Goal: Navigation & Orientation: Find specific page/section

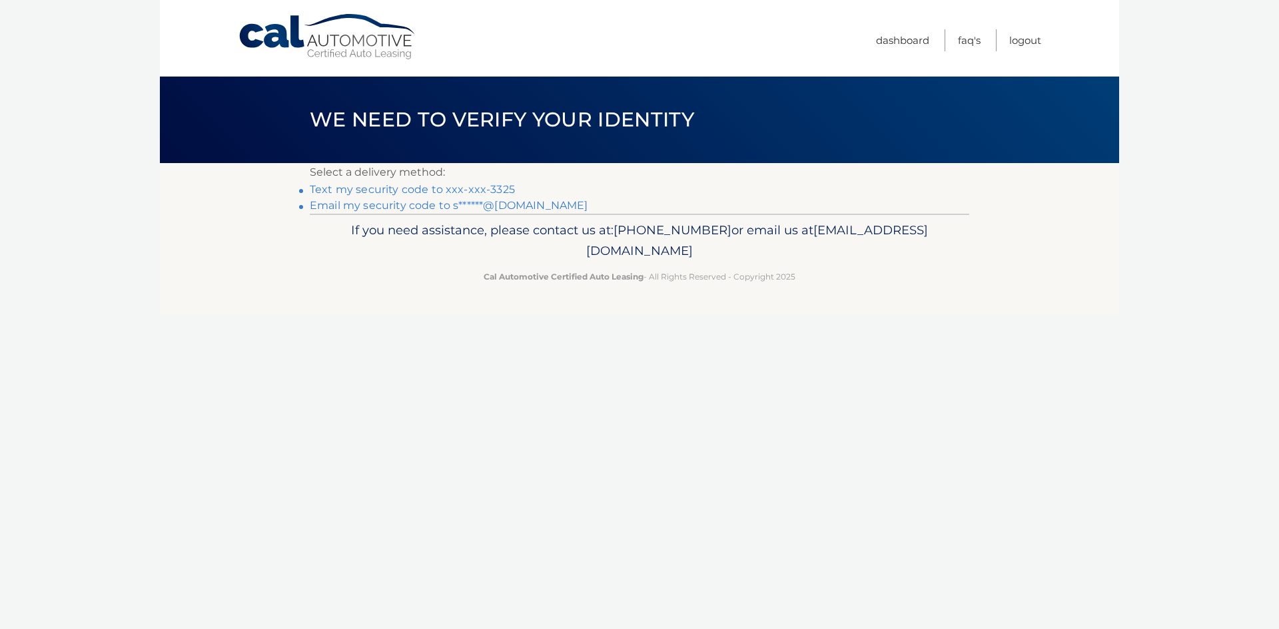
click at [421, 188] on link "Text my security code to xxx-xxx-3325" at bounding box center [412, 189] width 205 height 13
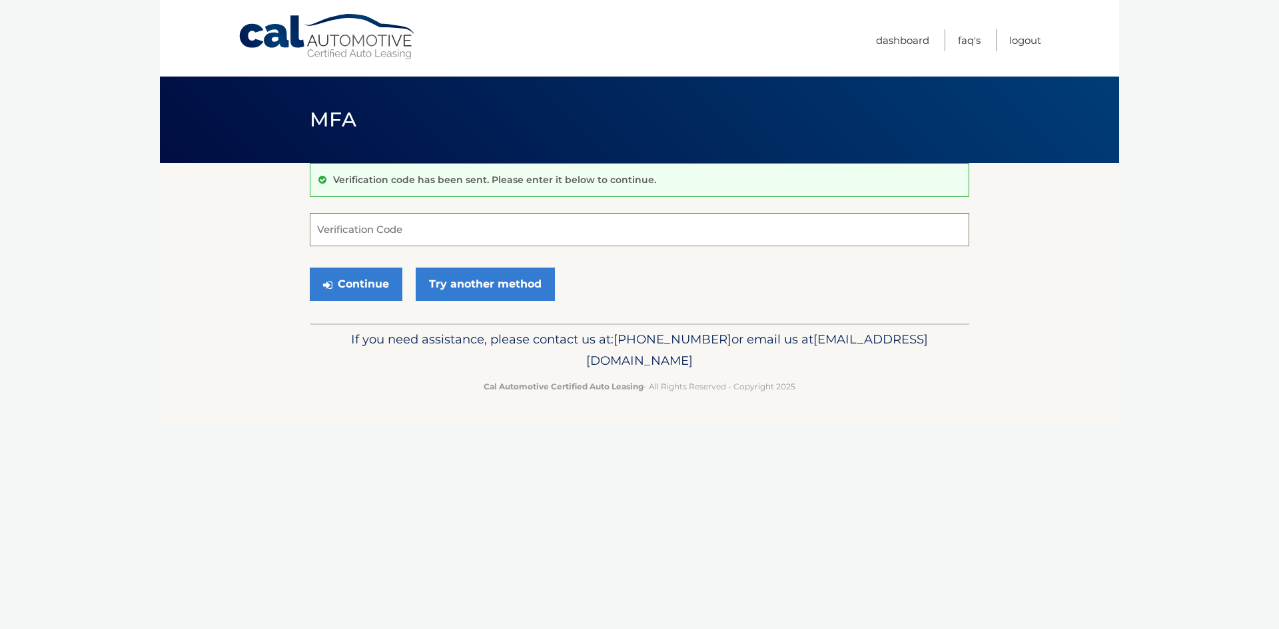
click at [394, 240] on input "Verification Code" at bounding box center [639, 229] width 659 height 33
type input "851574"
click at [374, 282] on button "Continue" at bounding box center [356, 284] width 93 height 33
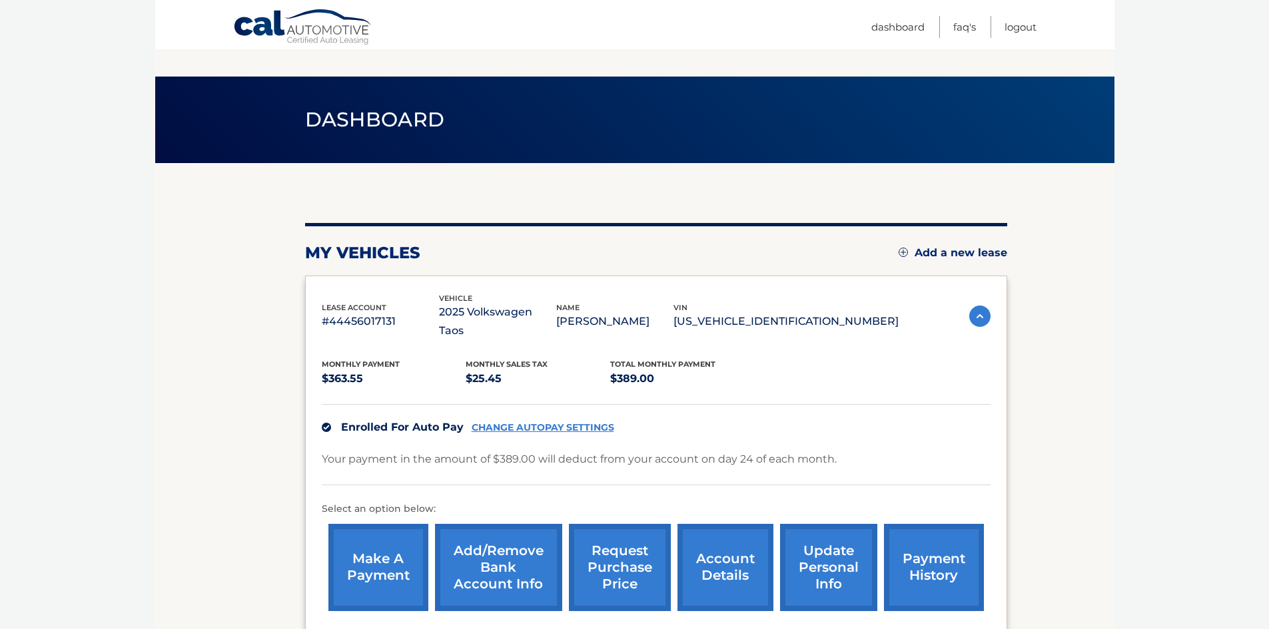
scroll to position [127, 0]
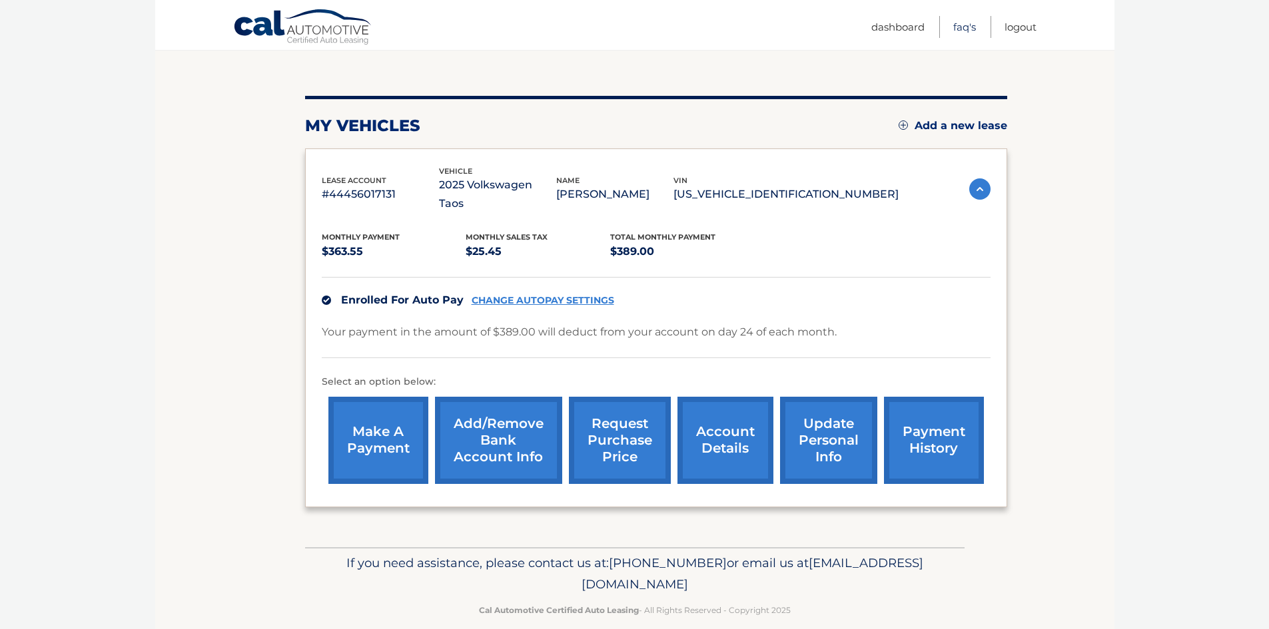
click at [962, 28] on link "FAQ's" at bounding box center [964, 27] width 23 height 22
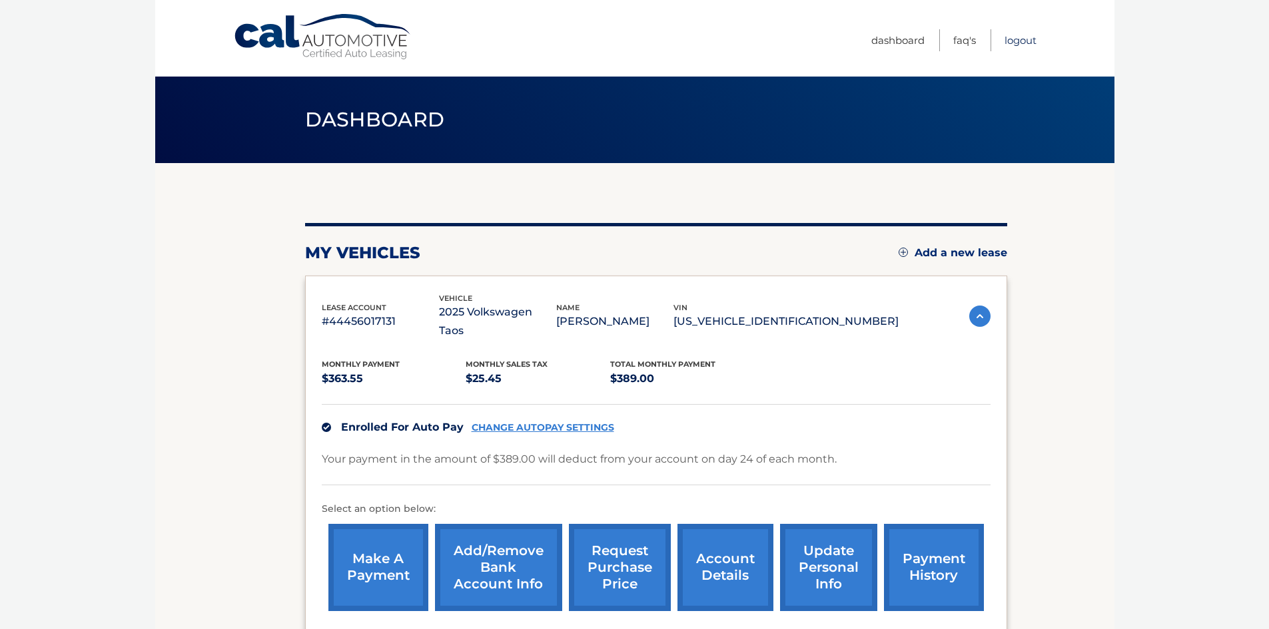
click at [1023, 38] on link "Logout" at bounding box center [1020, 40] width 32 height 22
